Goal: Task Accomplishment & Management: Complete application form

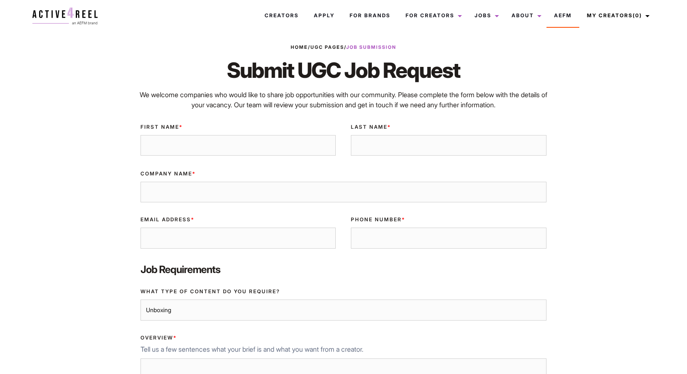
click at [195, 150] on input "First Name *" at bounding box center [237, 145] width 195 height 21
type input "[PERSON_NAME]"
click at [174, 197] on input "Company Name *" at bounding box center [343, 192] width 406 height 21
type input "[PERSON_NAME]'s Protein"
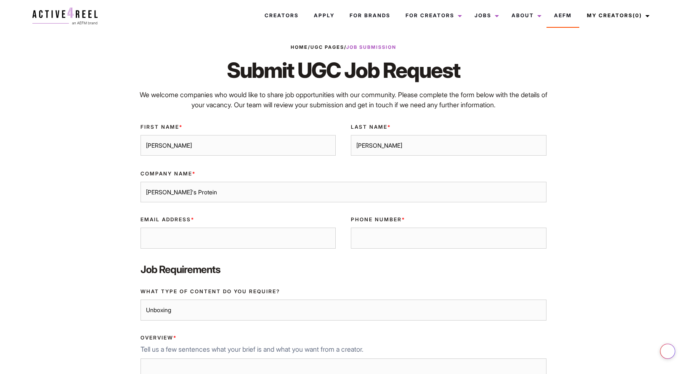
click at [213, 239] on input "Email Address *" at bounding box center [237, 237] width 195 height 21
drag, startPoint x: 241, startPoint y: 238, endPoint x: 122, endPoint y: 233, distance: 119.5
type input "[PERSON_NAME][EMAIL_ADDRESS][DOMAIN_NAME]"
click at [390, 240] on input "Phone Number *" at bounding box center [448, 237] width 195 height 21
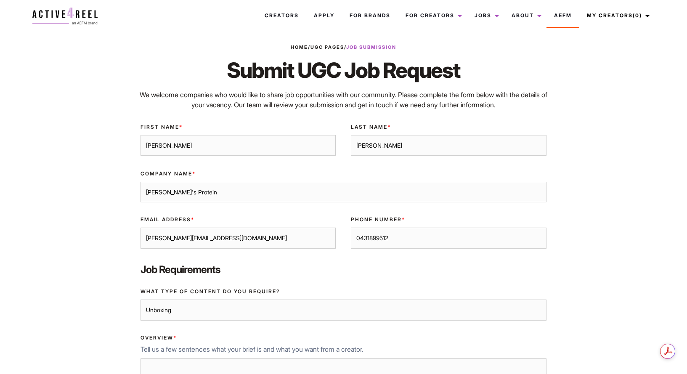
type input "0431899512"
click at [269, 316] on select "Unboxing Product Demos How To Tutorials Testimonials Before and After Ambassado…" at bounding box center [343, 309] width 406 height 21
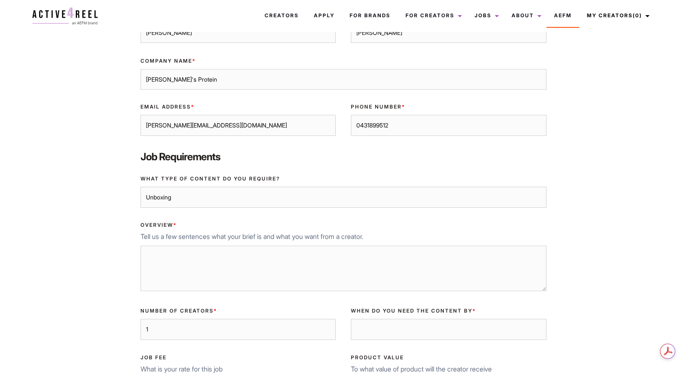
scroll to position [115, 0]
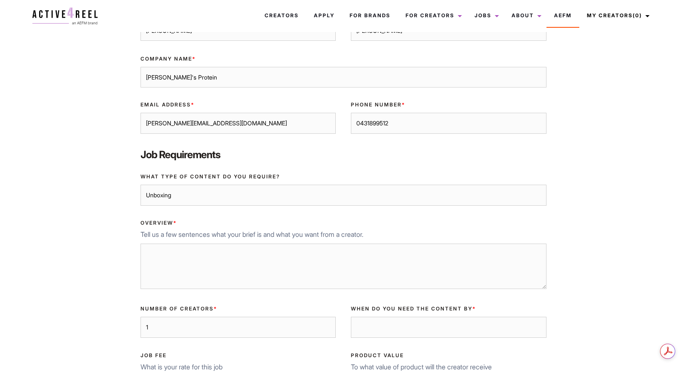
click at [202, 199] on select "Unboxing Product Demos How To Tutorials Testimonials Before and After Ambassado…" at bounding box center [343, 195] width 406 height 21
select select "usestories"
click at [140, 185] on select "Unboxing Product Demos How To Tutorials Testimonials Before and After Ambassado…" at bounding box center [343, 195] width 406 height 21
click at [184, 258] on textarea "Overview *" at bounding box center [343, 265] width 406 height 45
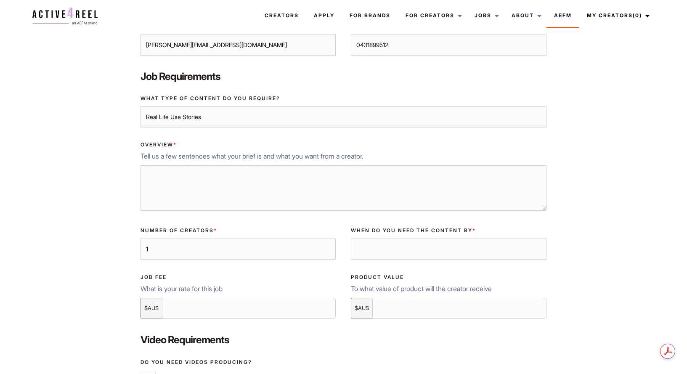
scroll to position [194, 0]
click at [172, 251] on input "1" at bounding box center [237, 247] width 195 height 21
click at [327, 247] on input "2" at bounding box center [237, 247] width 195 height 21
type input "3"
click at [327, 247] on input "3" at bounding box center [237, 247] width 195 height 21
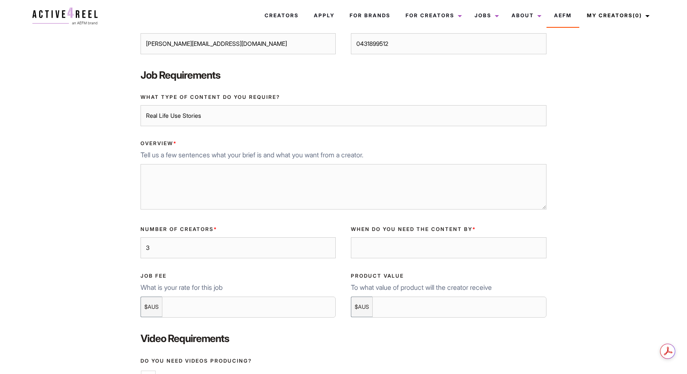
click at [425, 252] on input "text" at bounding box center [448, 247] width 195 height 21
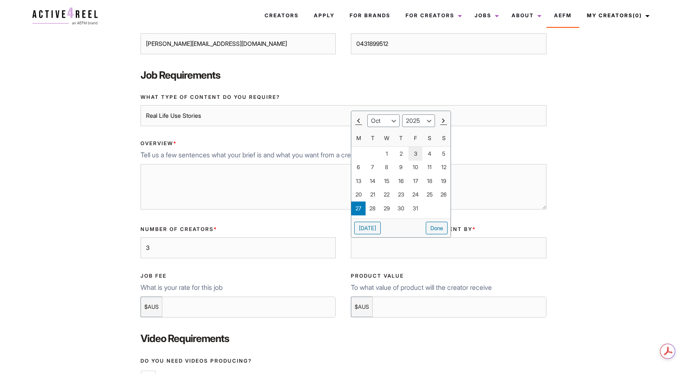
click at [359, 208] on link "27" at bounding box center [358, 208] width 14 height 14
type input "[DATE]"
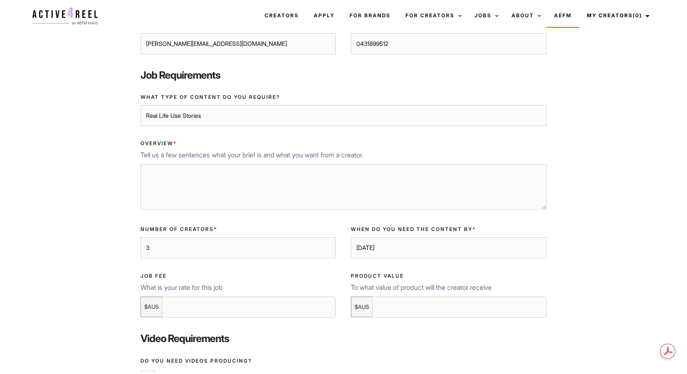
click at [205, 307] on input "Job Fee" at bounding box center [249, 306] width 174 height 21
type input "0"
click at [431, 310] on input "Product Value" at bounding box center [459, 306] width 174 height 21
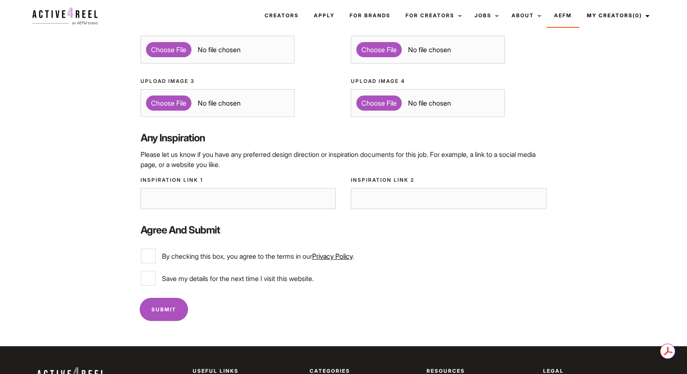
scroll to position [705, 0]
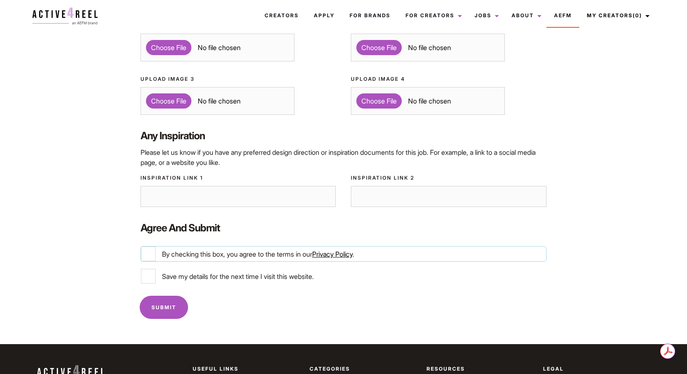
click at [151, 250] on input "By checking this box, you agree to the terms in our Privacy Policy ." at bounding box center [148, 253] width 15 height 15
checkbox input "true"
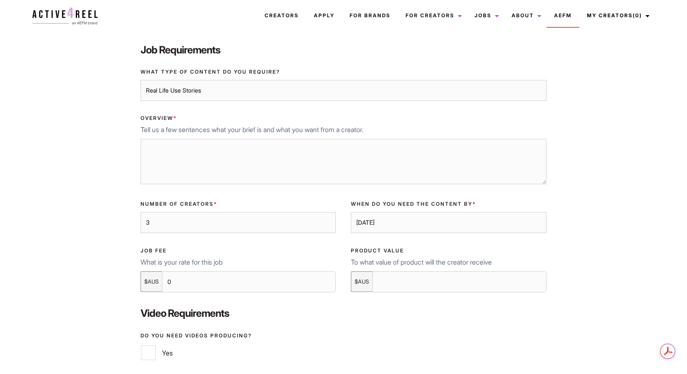
scroll to position [220, 0]
